Goal: Find specific page/section: Find specific page/section

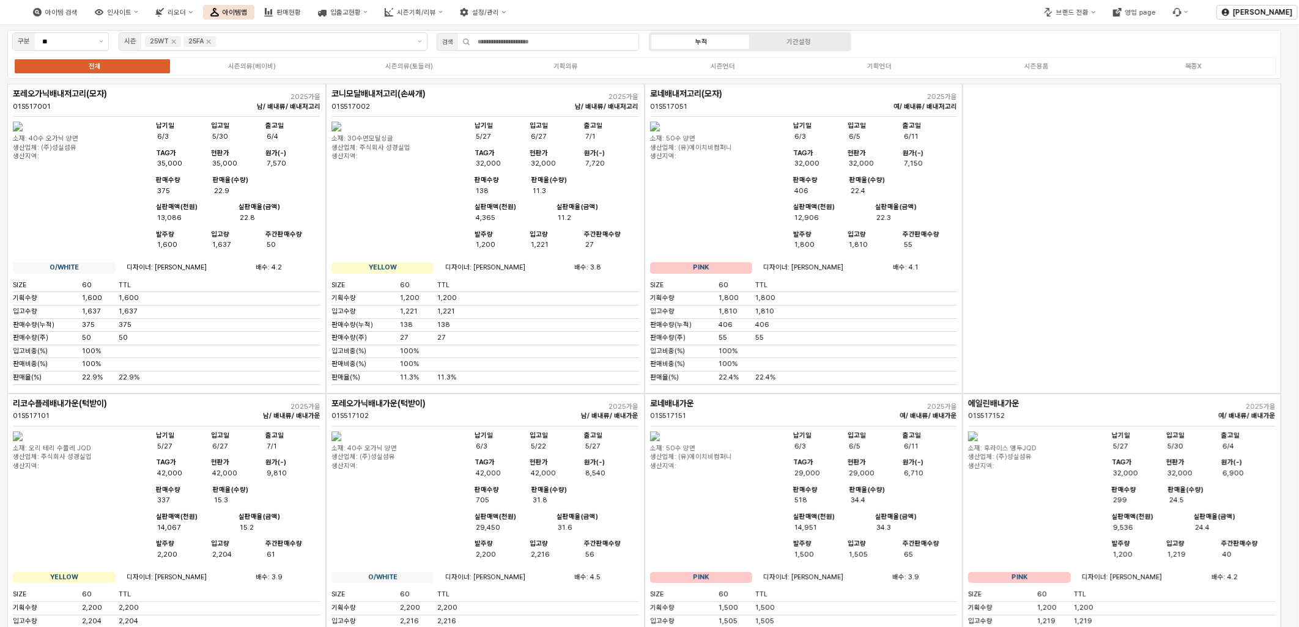
click at [999, 372] on div "App Frame" at bounding box center [1121, 239] width 319 height 310
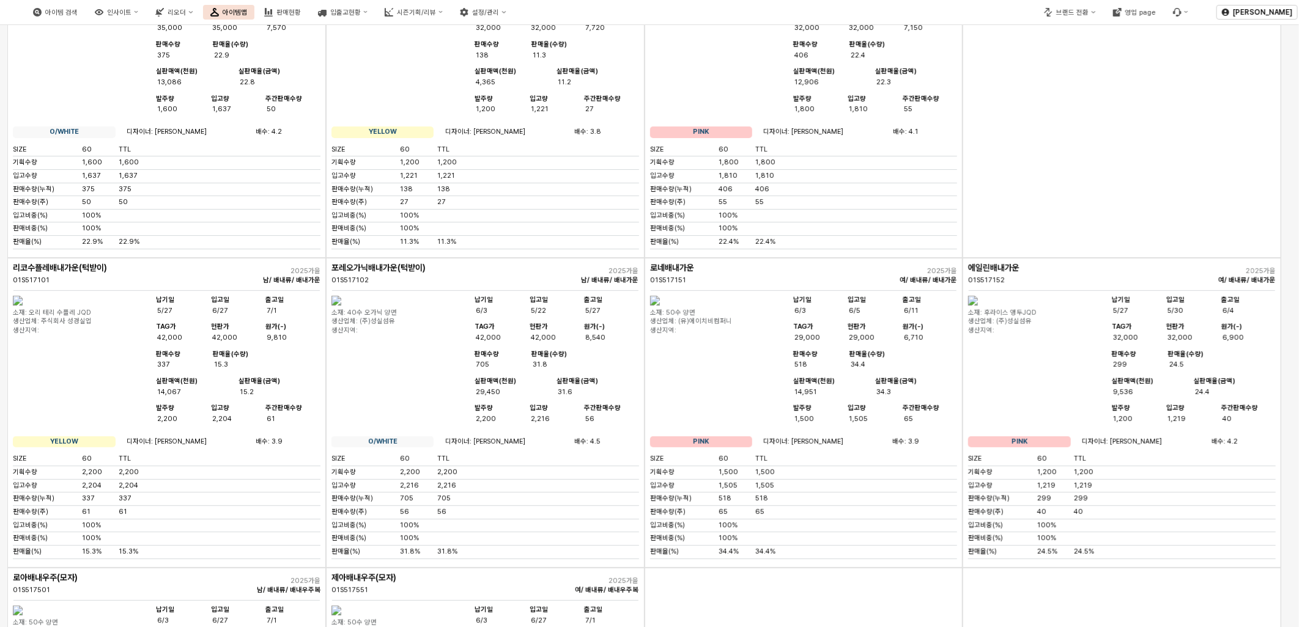
scroll to position [339, 0]
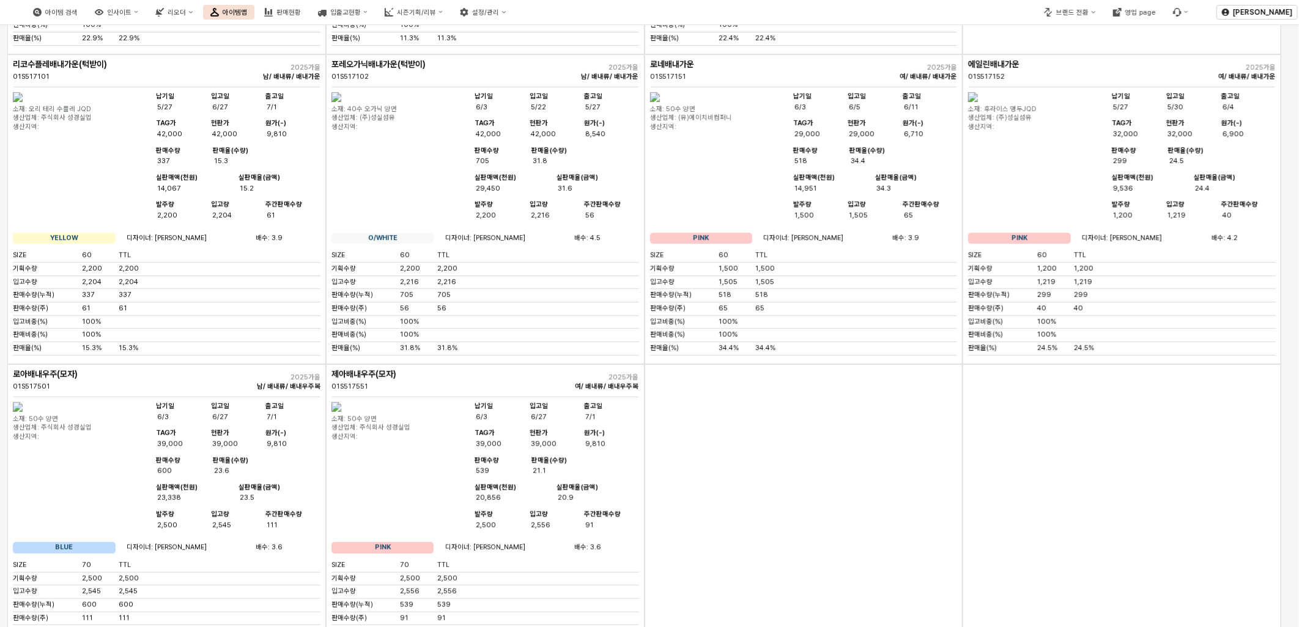
click at [939, 473] on div "App Frame" at bounding box center [804, 519] width 319 height 310
click at [824, 509] on div "App Frame" at bounding box center [804, 519] width 319 height 310
click at [770, 511] on div "App Frame" at bounding box center [804, 519] width 319 height 310
click at [591, 538] on div "납기일 6/3 입고일 6/27 출고일 7/1 TAG가 39,000 현판가 39,000 원가(-) 9,810 판매수량 539 판매율(수량) 21…" at bounding box center [554, 470] width 167 height 136
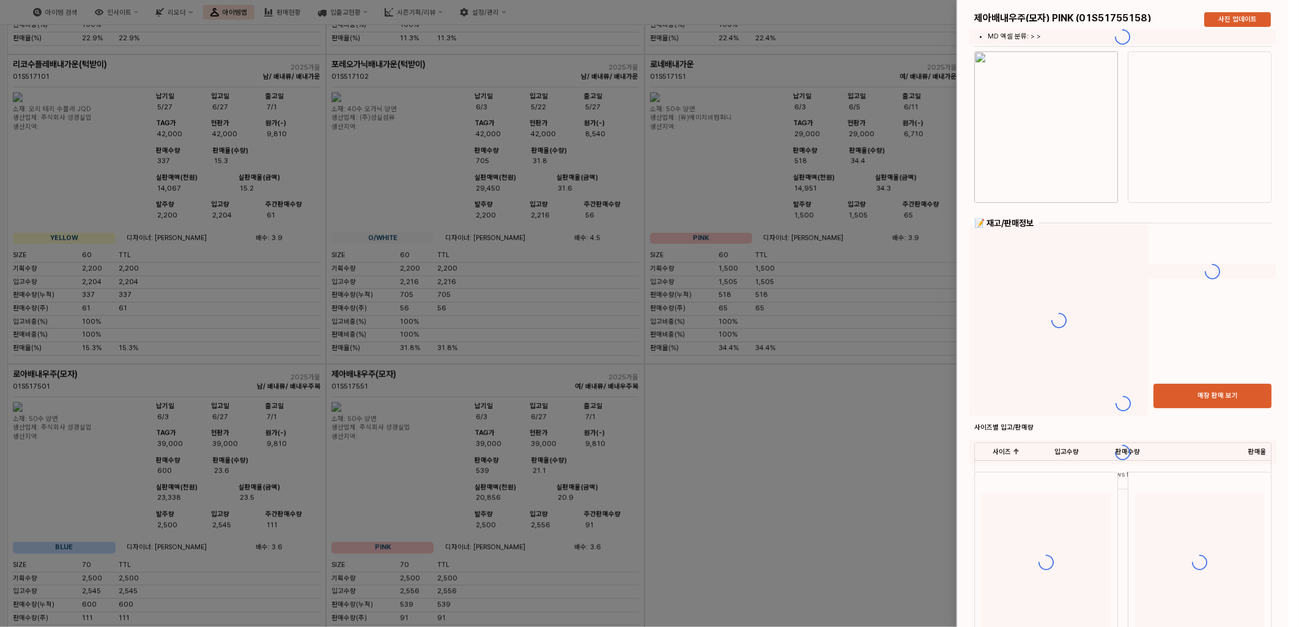
click at [546, 591] on div at bounding box center [649, 313] width 1299 height 627
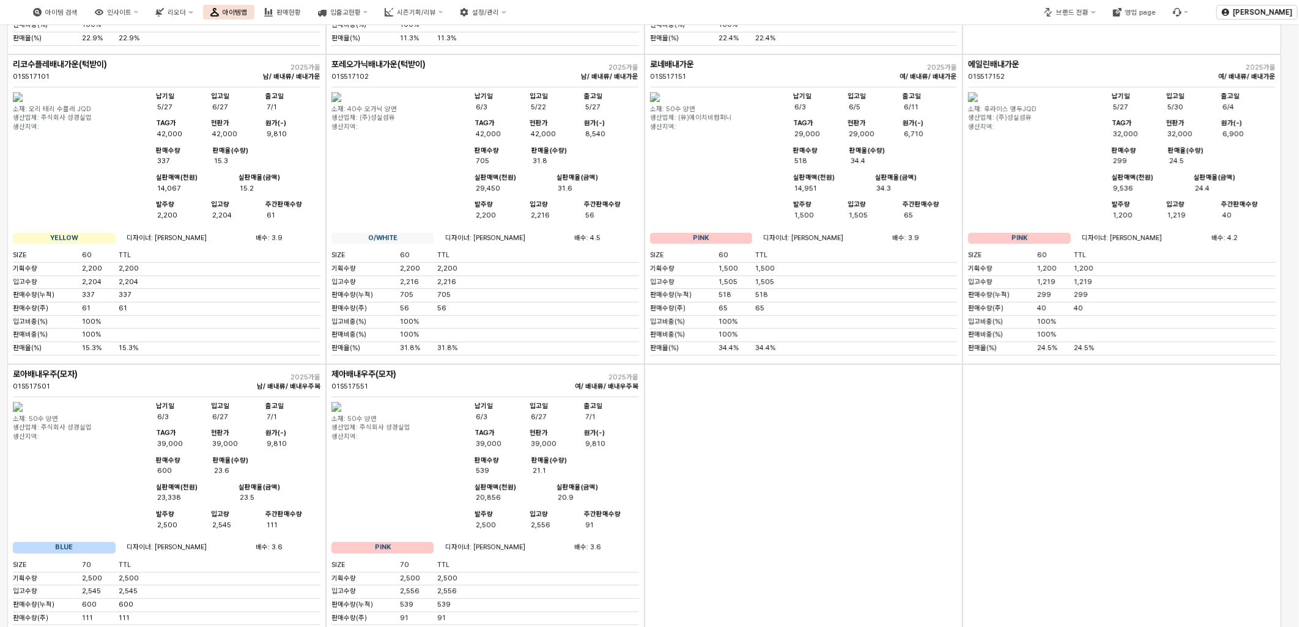
click at [679, 582] on div "App Frame" at bounding box center [804, 519] width 319 height 310
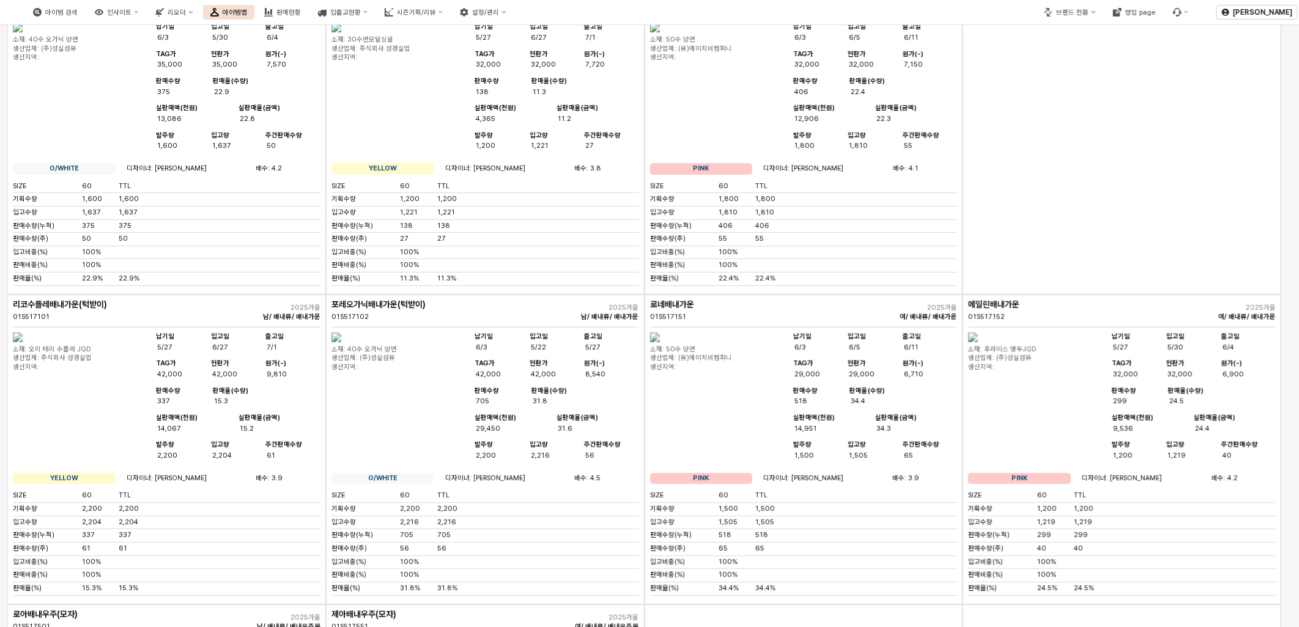
scroll to position [0, 0]
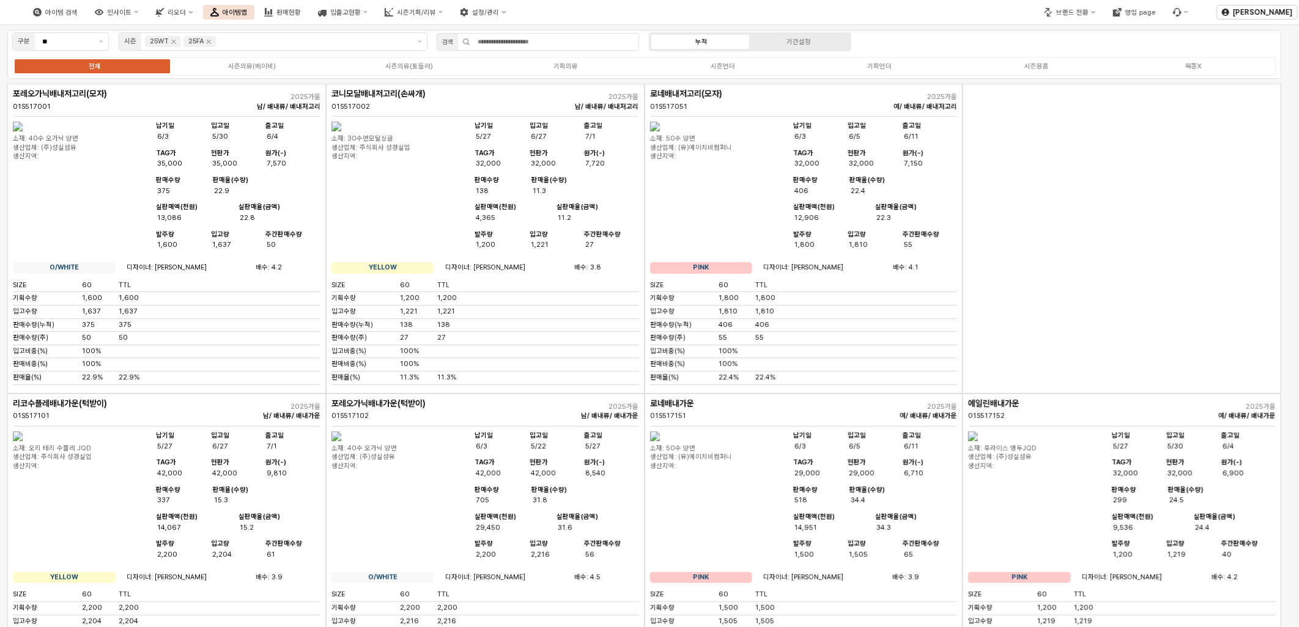
click at [481, 421] on div "포레오가닉배내가운(턱받이) 01S517102" at bounding box center [423, 410] width 185 height 22
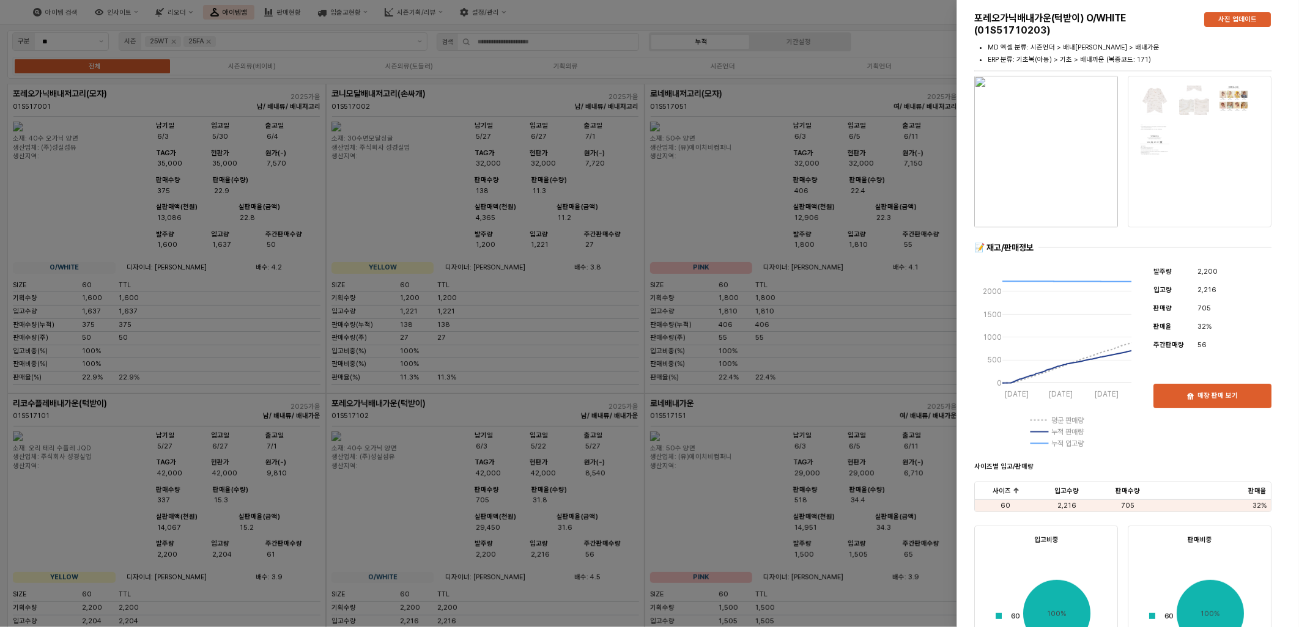
click at [461, 423] on div at bounding box center [649, 313] width 1299 height 627
